Goal: Communication & Community: Share content

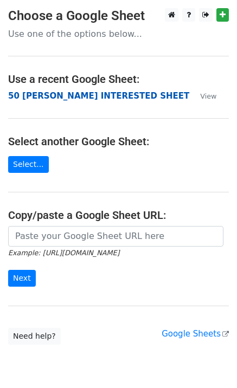
click at [50, 96] on strong "50 KEVIN INTERESTED SHEET" at bounding box center [98, 96] width 181 height 10
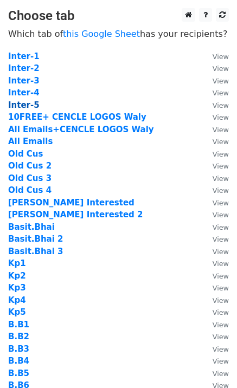
click at [30, 106] on strong "Inter-5" at bounding box center [23, 105] width 31 height 10
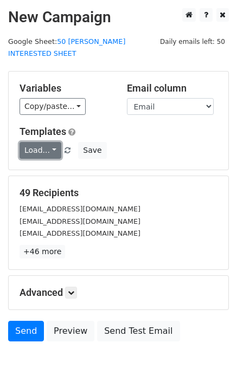
click at [38, 142] on link "Load..." at bounding box center [41, 150] width 42 height 17
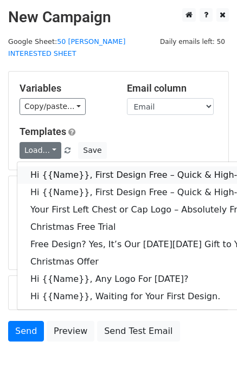
click at [65, 166] on link "Hi {{Name}}, First Design Free – Quick & High-Quality Digitizing!" at bounding box center [172, 174] width 311 height 17
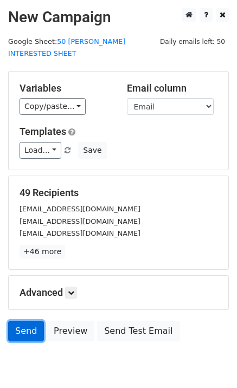
click at [14, 328] on link "Send" at bounding box center [26, 331] width 36 height 21
